Goal: Transaction & Acquisition: Purchase product/service

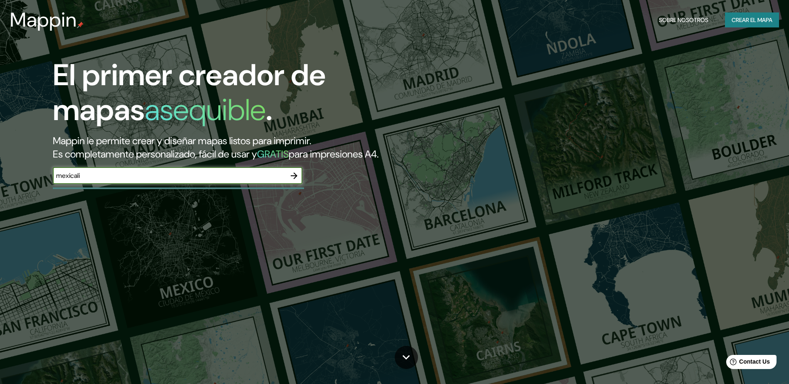
type input "mexicali"
click at [297, 174] on icon "button" at bounding box center [294, 176] width 10 height 10
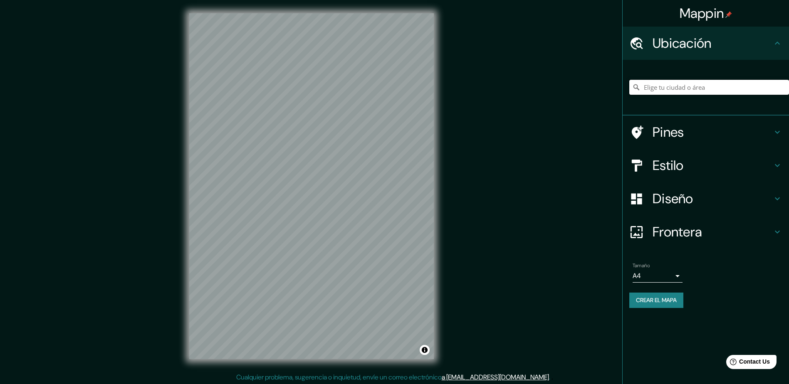
click at [670, 89] on input "Elige tu ciudad o área" at bounding box center [709, 87] width 160 height 15
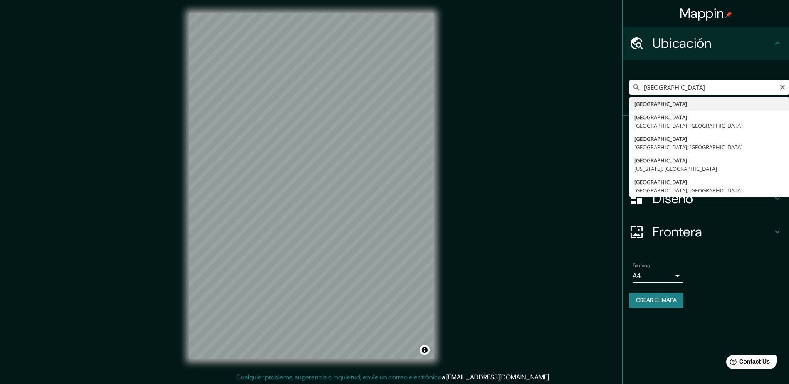
type input "[GEOGRAPHIC_DATA]"
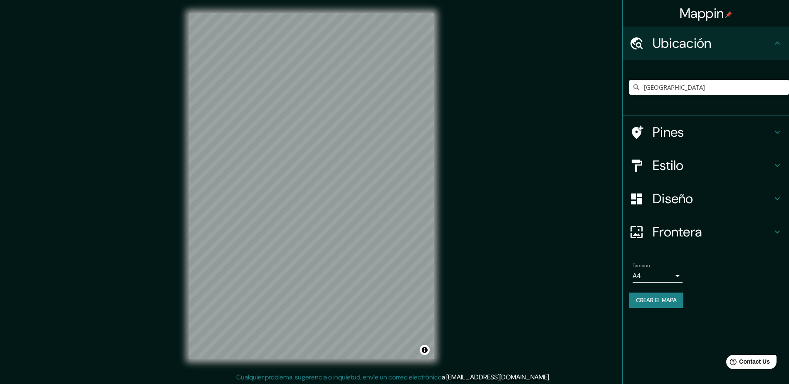
click at [780, 163] on icon at bounding box center [777, 165] width 10 height 10
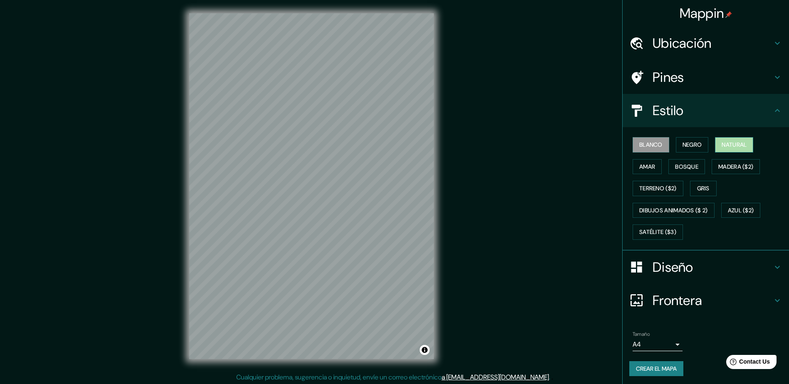
click at [733, 139] on button "Natural" at bounding box center [734, 144] width 38 height 15
click at [698, 270] on h4 "Diseño" at bounding box center [712, 267] width 120 height 17
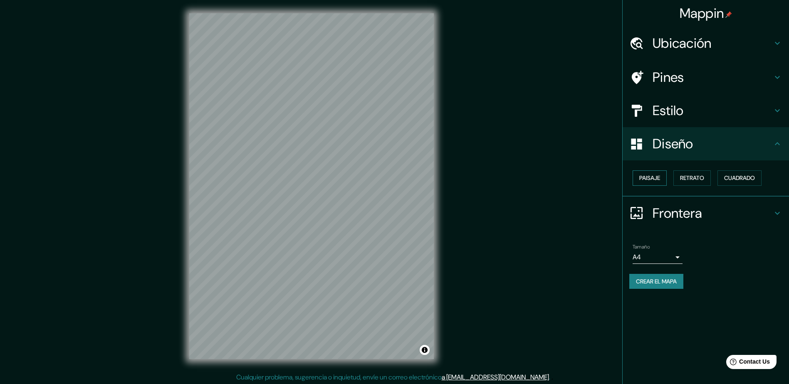
click at [652, 172] on button "Paisaje" at bounding box center [649, 177] width 34 height 15
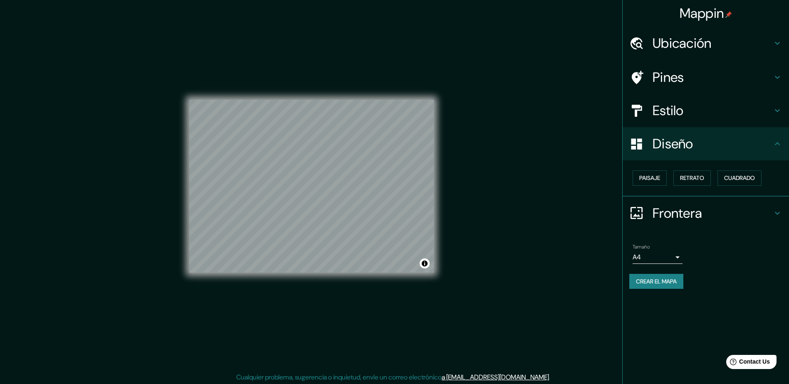
click at [700, 218] on h4 "Frontera" at bounding box center [712, 213] width 120 height 17
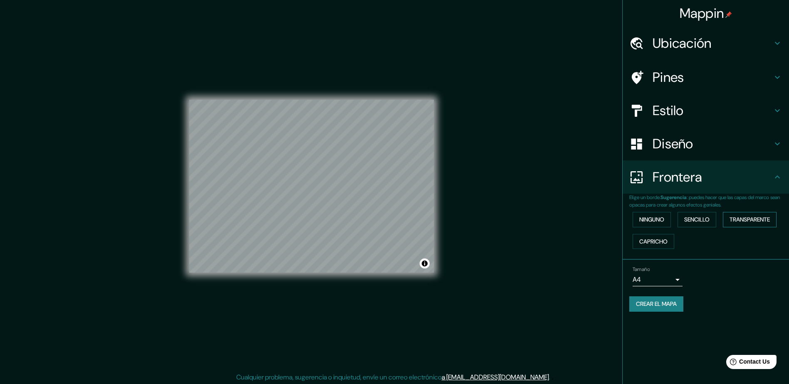
click at [767, 221] on font "Transparente" at bounding box center [749, 220] width 40 height 10
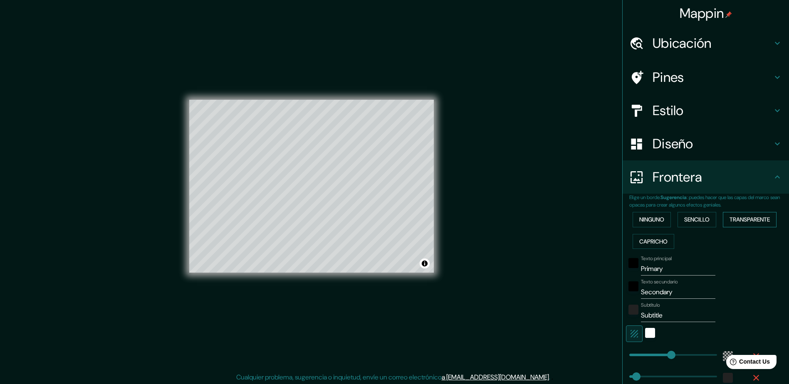
click at [732, 222] on font "Transparente" at bounding box center [749, 220] width 40 height 10
type input "282"
type input "47"
click at [677, 222] on button "Sencillo" at bounding box center [696, 219] width 39 height 15
click at [661, 219] on button "Ninguno" at bounding box center [651, 219] width 38 height 15
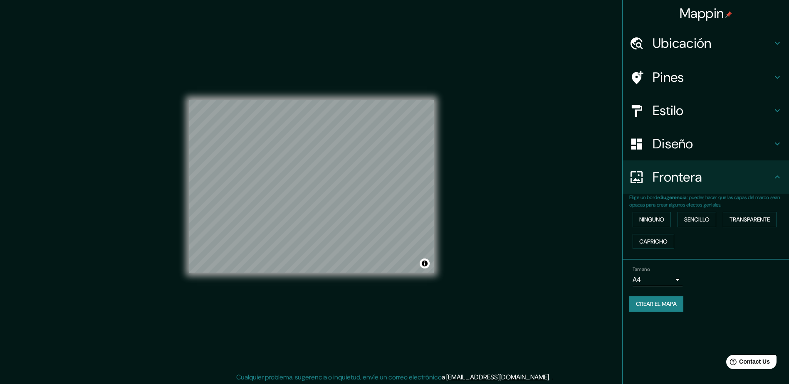
click at [705, 42] on h4 "Ubicación" at bounding box center [712, 43] width 120 height 17
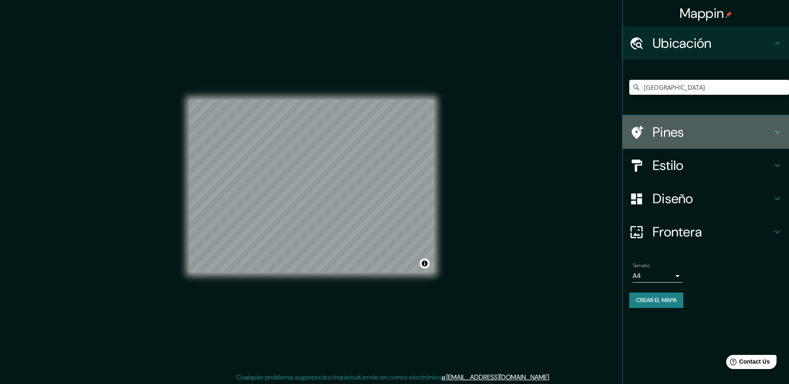
click at [694, 133] on h4 "Pines" at bounding box center [712, 132] width 120 height 17
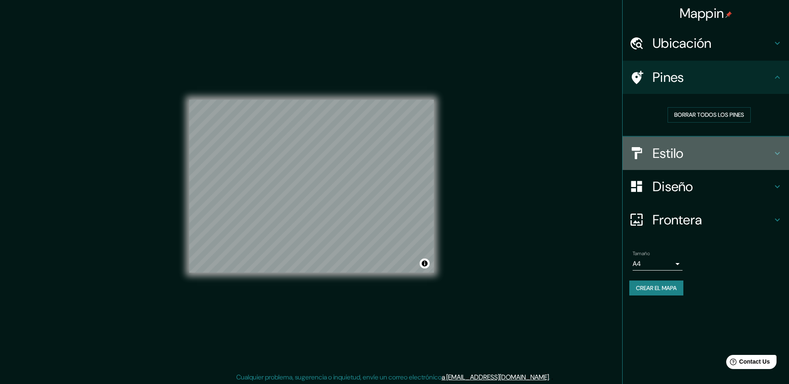
click at [679, 158] on h4 "Estilo" at bounding box center [712, 153] width 120 height 17
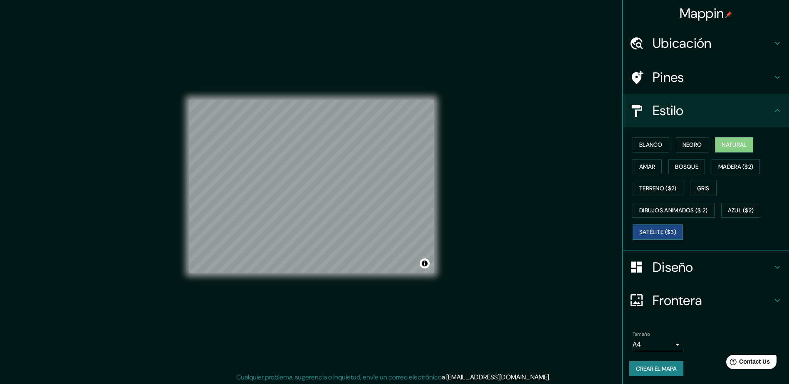
click at [644, 230] on font "Satélite ($3)" at bounding box center [657, 232] width 37 height 10
